Goal: Task Accomplishment & Management: Manage account settings

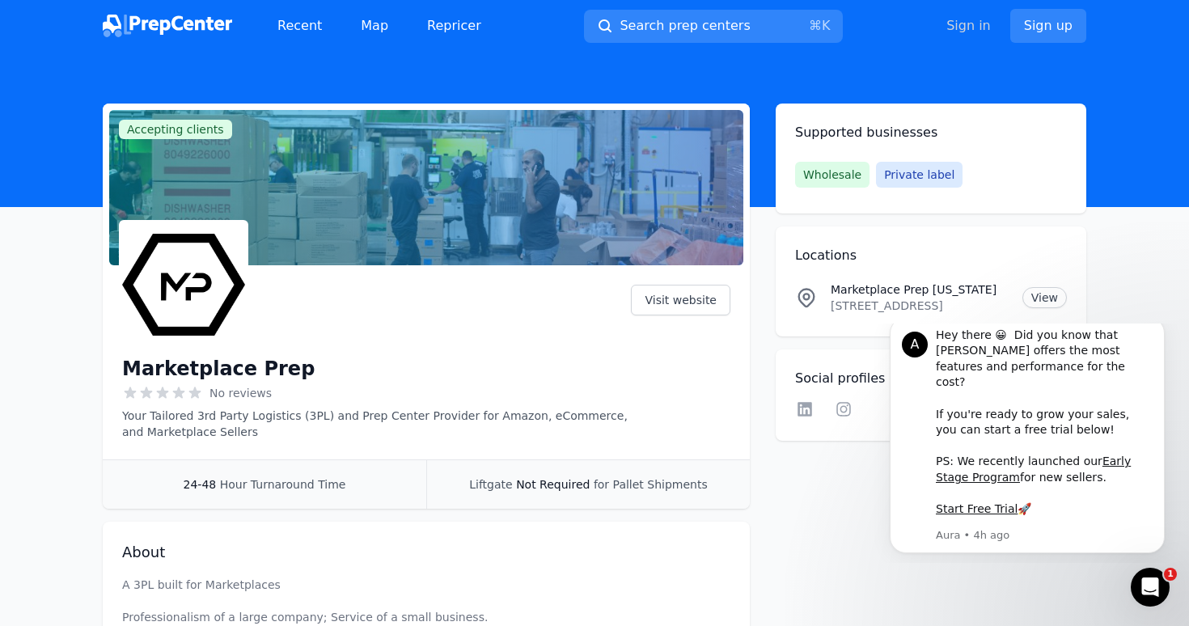
click at [973, 31] on link "Sign in" at bounding box center [969, 25] width 45 height 19
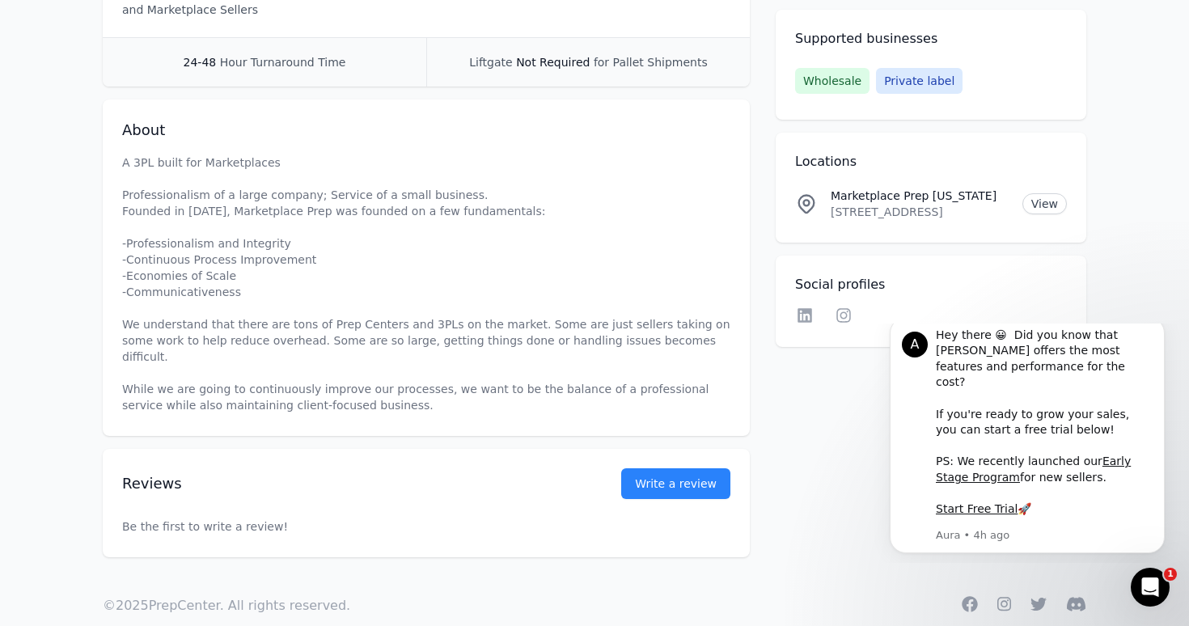
scroll to position [430, 0]
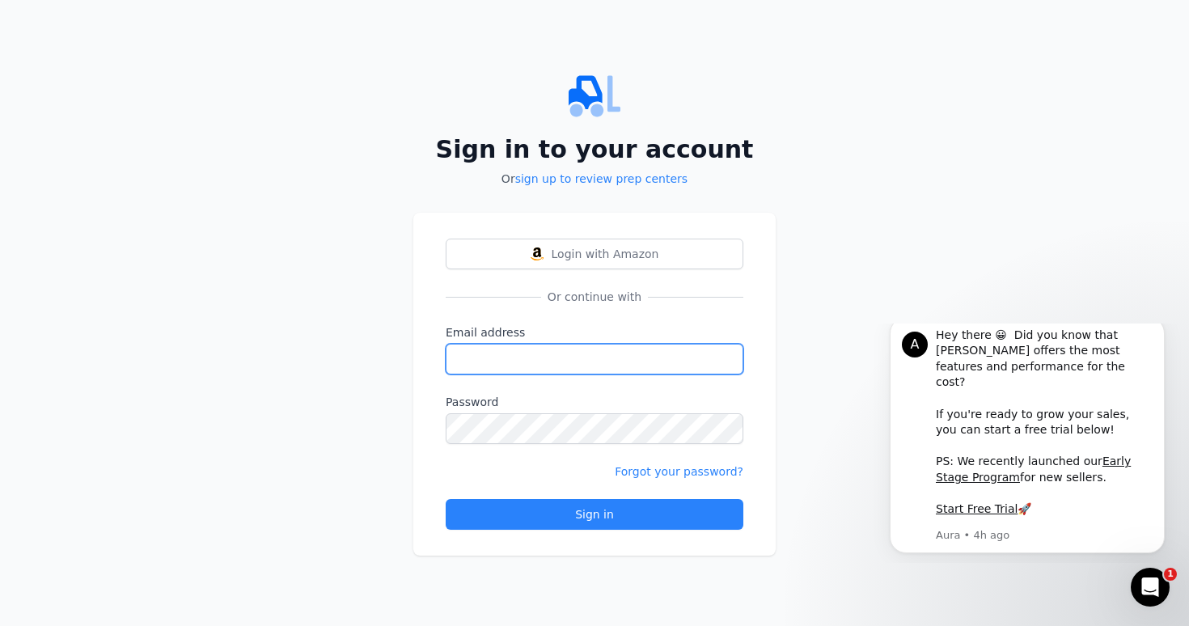
type input "[EMAIL_ADDRESS][DOMAIN_NAME]"
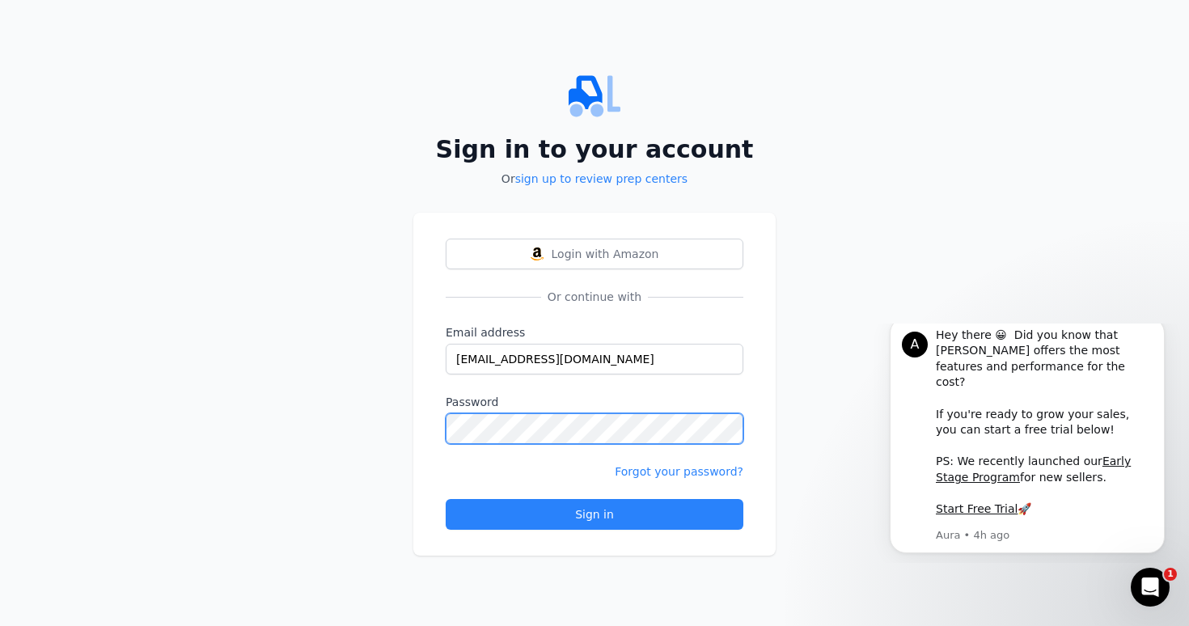
click at [595, 515] on button "Sign in" at bounding box center [595, 514] width 298 height 31
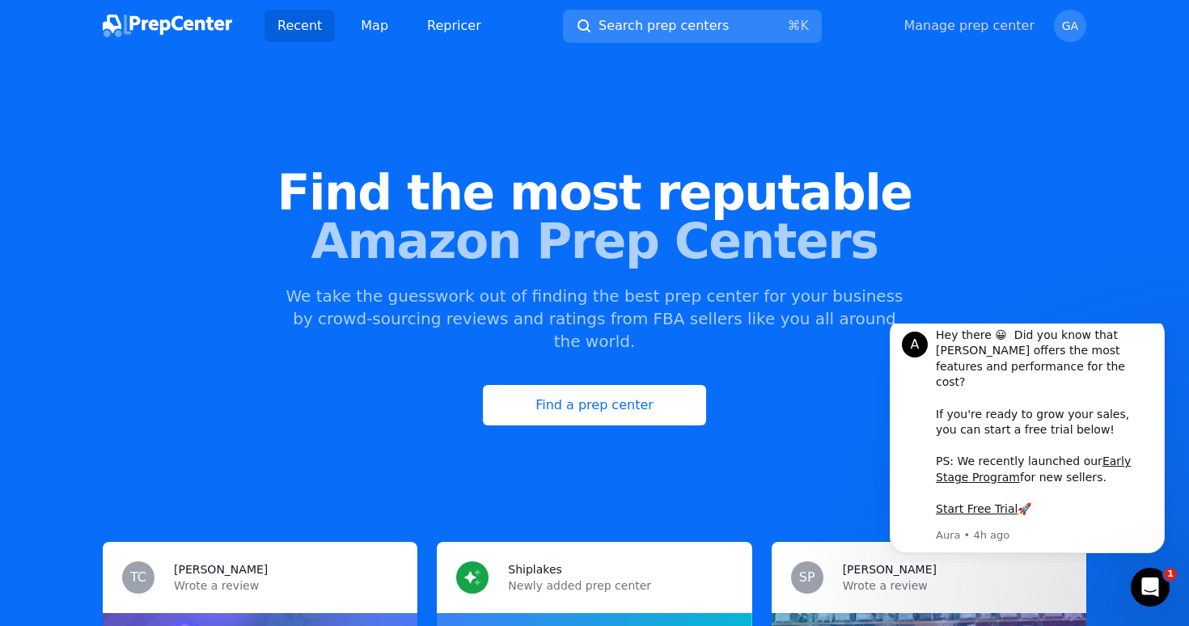
click at [980, 24] on link "Manage prep center" at bounding box center [969, 25] width 131 height 19
select select "24to48"
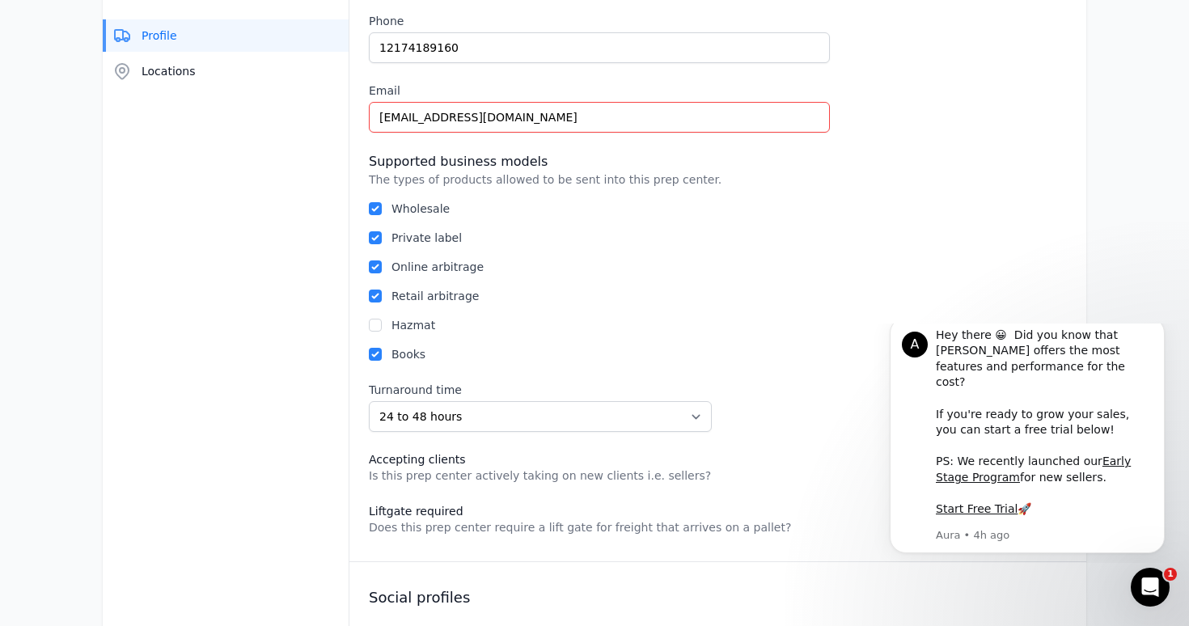
scroll to position [806, 0]
click at [378, 269] on input "Online arbitrage" at bounding box center [375, 267] width 13 height 13
checkbox input "false"
click at [371, 301] on input "Retail arbitrage" at bounding box center [375, 296] width 13 height 13
checkbox input "false"
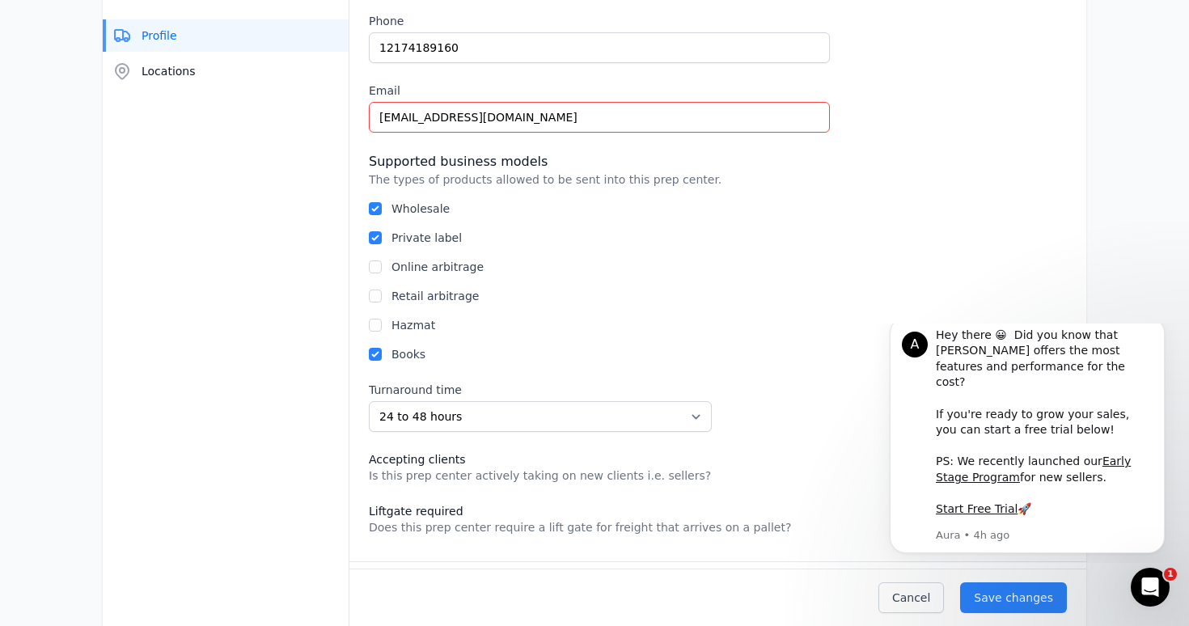
click at [379, 358] on input "Books" at bounding box center [375, 354] width 13 height 13
checkbox input "false"
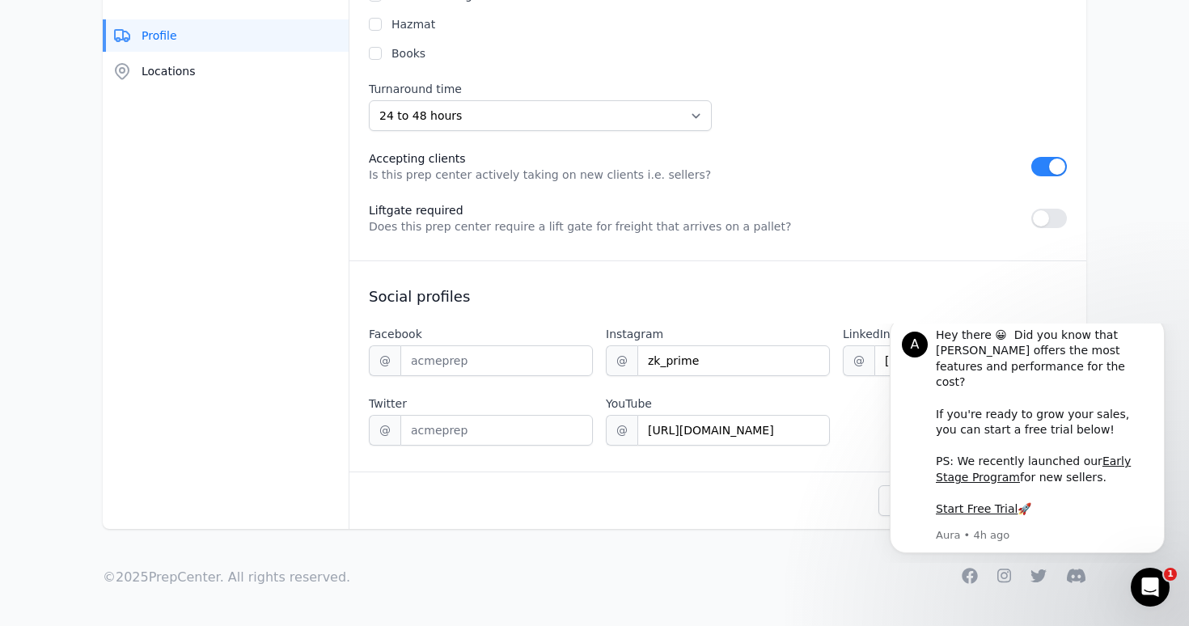
scroll to position [1106, 0]
click at [702, 363] on input "zk_prime" at bounding box center [734, 361] width 193 height 31
click at [1162, 324] on icon "Dismiss notification" at bounding box center [1160, 322] width 6 height 6
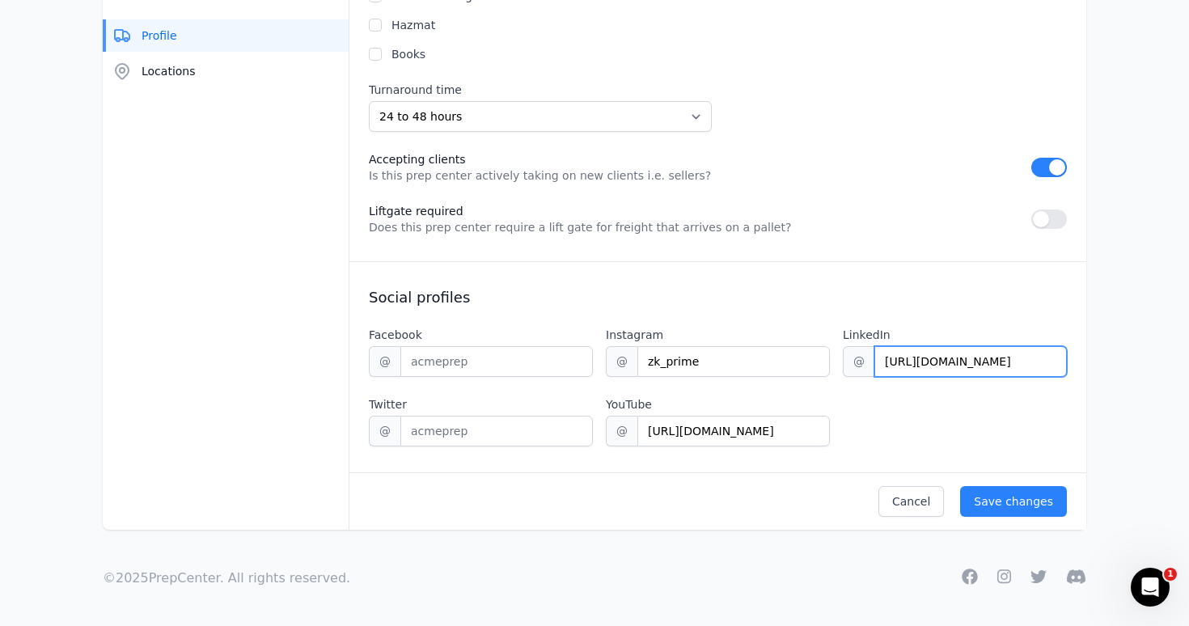
click at [917, 358] on input "[URL][DOMAIN_NAME]" at bounding box center [971, 361] width 193 height 31
drag, startPoint x: 1012, startPoint y: 363, endPoint x: 1083, endPoint y: 366, distance: 70.5
click at [1083, 366] on div "Social profiles Facebook @ Instagram @ zk_prime LinkedIn @ [URL][DOMAIN_NAME] T…" at bounding box center [718, 366] width 737 height 211
click at [710, 294] on h3 "Social profiles" at bounding box center [718, 297] width 698 height 19
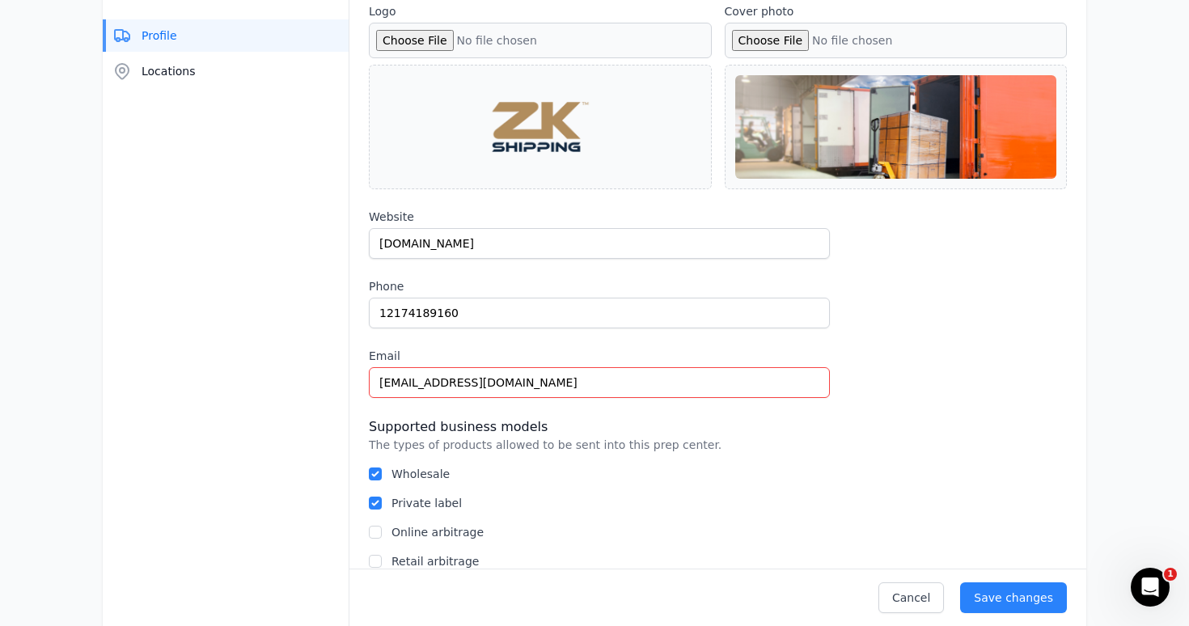
scroll to position [477, 0]
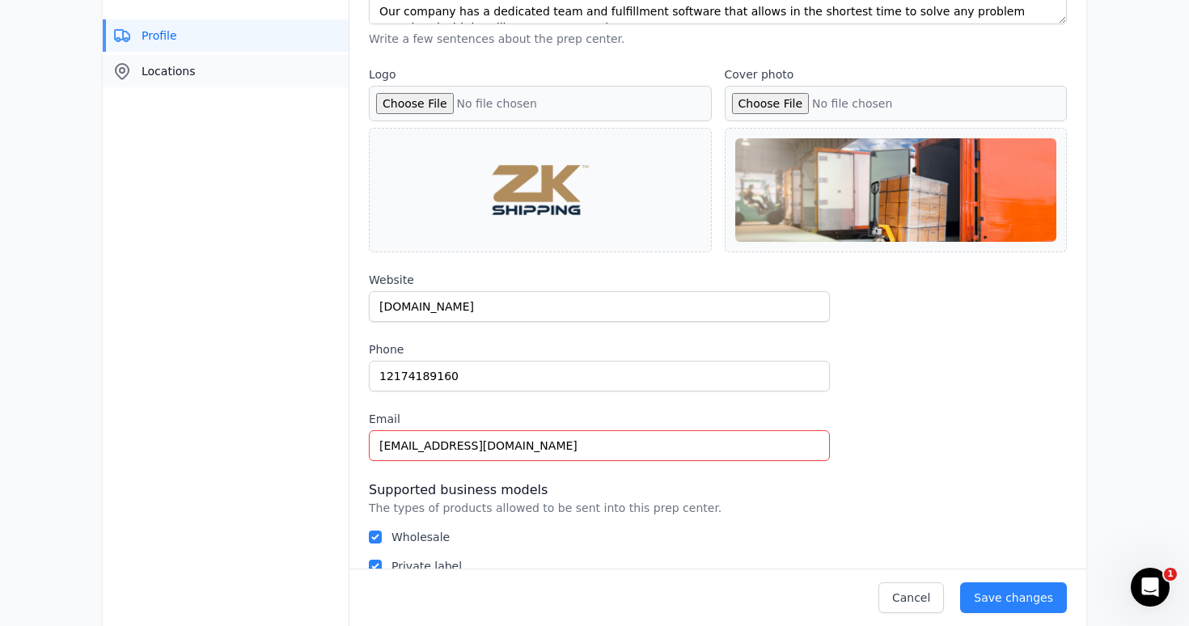
click at [182, 74] on span "Locations" at bounding box center [169, 71] width 54 height 16
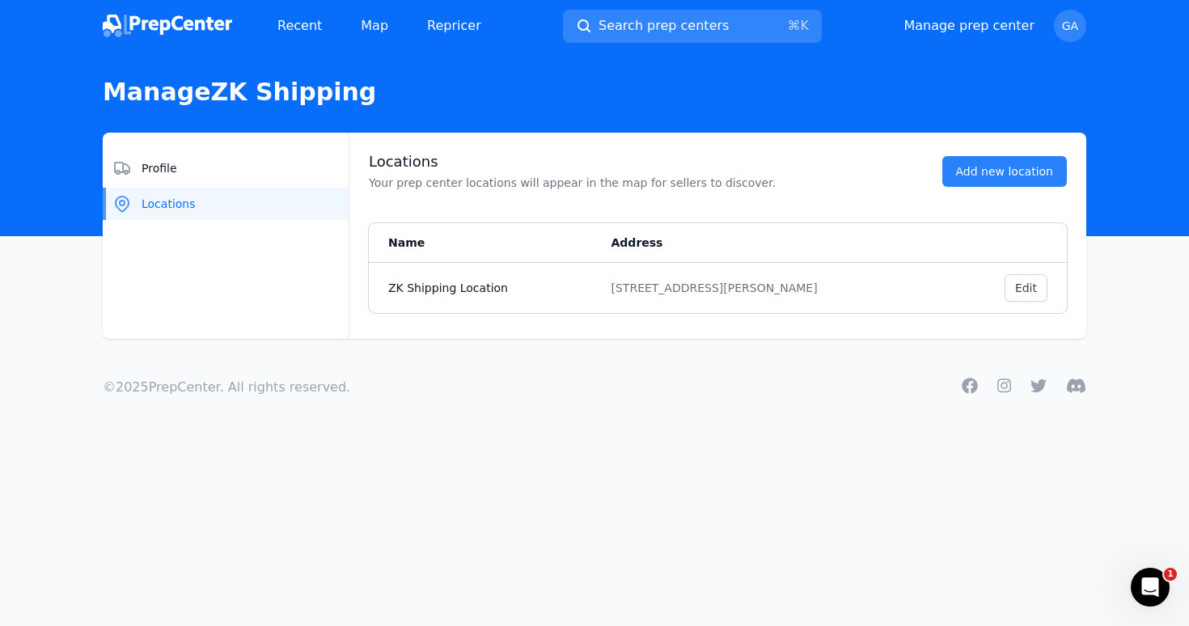
scroll to position [0, 0]
click at [197, 19] on img at bounding box center [167, 26] width 129 height 23
